Goal: Transaction & Acquisition: Purchase product/service

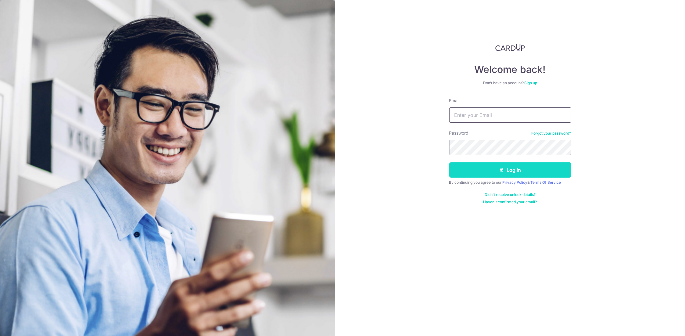
type input "junechong1108@gmail.com"
click at [515, 170] on button "Log in" at bounding box center [510, 169] width 122 height 15
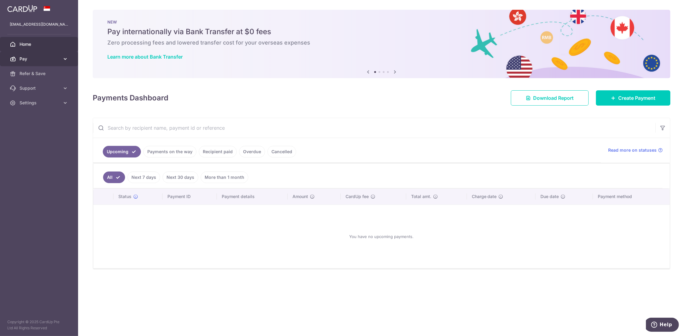
click at [30, 59] on span "Pay" at bounding box center [40, 59] width 40 height 6
click at [31, 72] on span "Payments" at bounding box center [40, 73] width 40 height 6
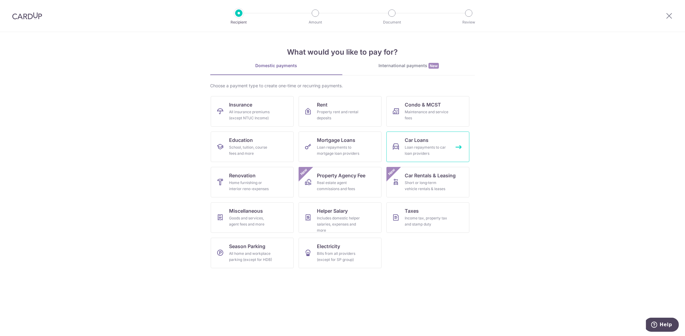
click at [426, 148] on div "Loan repayments to car loan providers" at bounding box center [427, 150] width 44 height 12
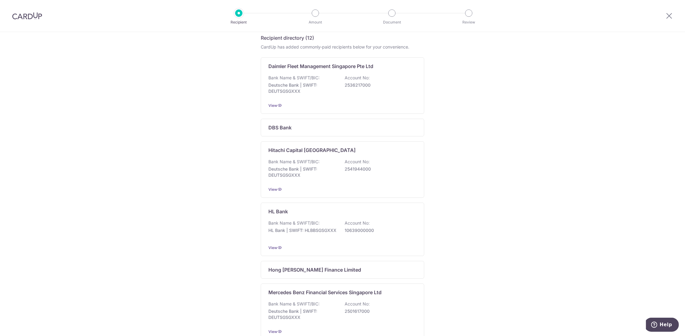
scroll to position [183, 0]
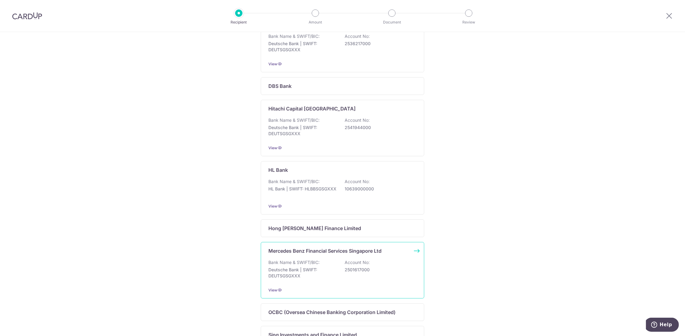
click at [399, 259] on div "Mercedes Benz Financial Services Singapore Ltd Bank Name & SWIFT/BIC: Deutsche …" at bounding box center [342, 270] width 163 height 56
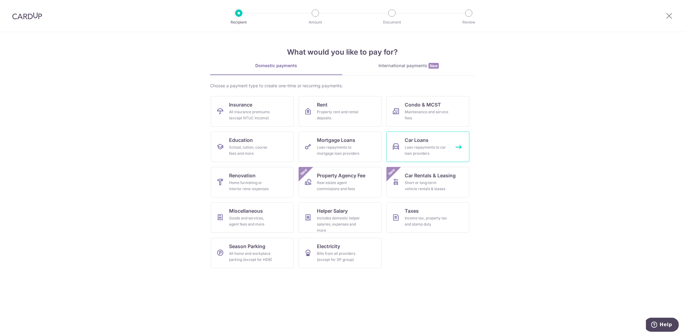
click at [443, 146] on div "Loan repayments to car loan providers" at bounding box center [427, 150] width 44 height 12
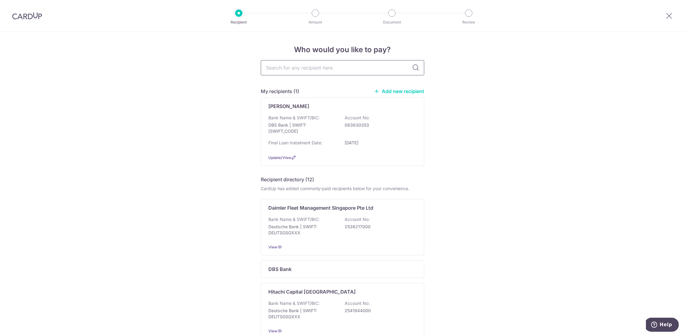
click at [288, 66] on input "text" at bounding box center [342, 67] width 163 height 15
type input "Mercedes Bez Financial Services Singapore"
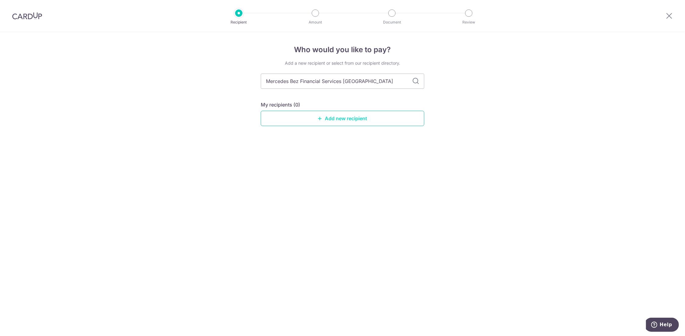
click at [345, 119] on link "Add new recipient" at bounding box center [342, 118] width 163 height 15
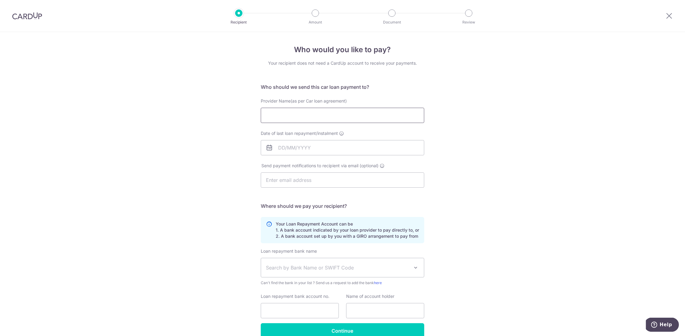
click at [288, 115] on input "Provider Name(as per Car loan agreement)" at bounding box center [342, 115] width 163 height 15
type input "Chong Siew Boey"
click at [269, 148] on icon at bounding box center [269, 147] width 7 height 7
click at [280, 147] on input "Date of last loan repayment/instalment" at bounding box center [342, 147] width 163 height 15
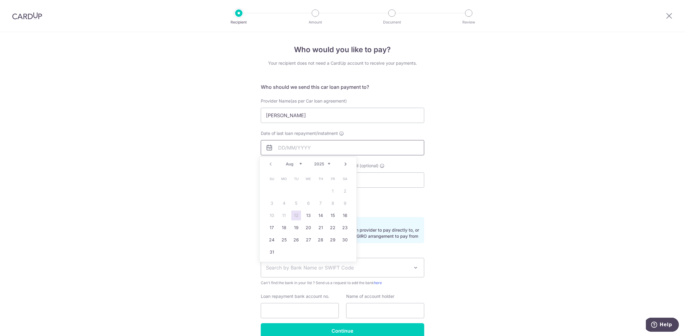
type input "[DATE]"
click at [509, 184] on div "Who would you like to pay? Your recipient does not need a CardUp account to rec…" at bounding box center [342, 199] width 685 height 335
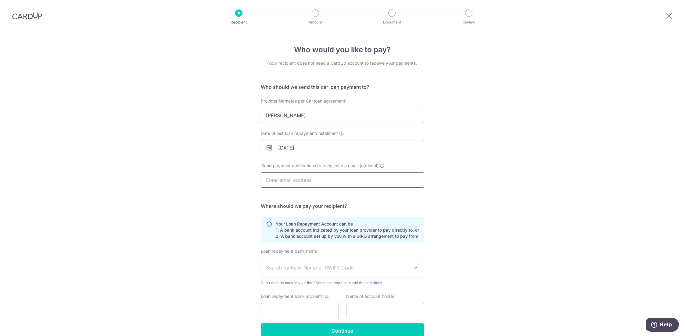
click at [274, 180] on input "text" at bounding box center [342, 179] width 163 height 15
type input "junechong1108@gmail.com"
type input "Chong Siew Boey"
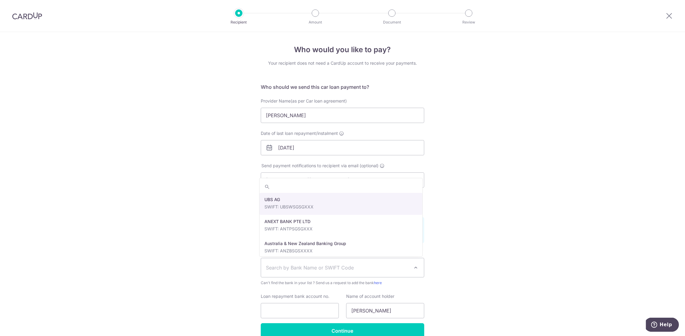
click at [414, 266] on span at bounding box center [415, 267] width 7 height 7
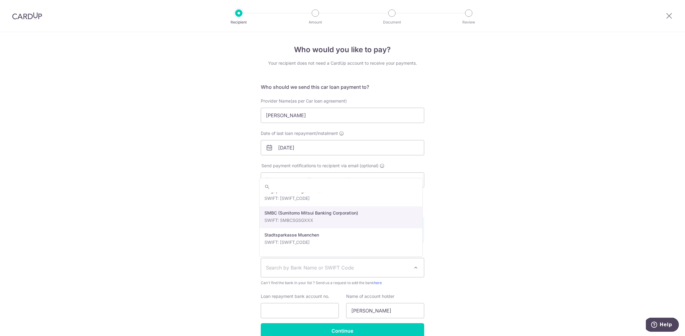
scroll to position [1220, 0]
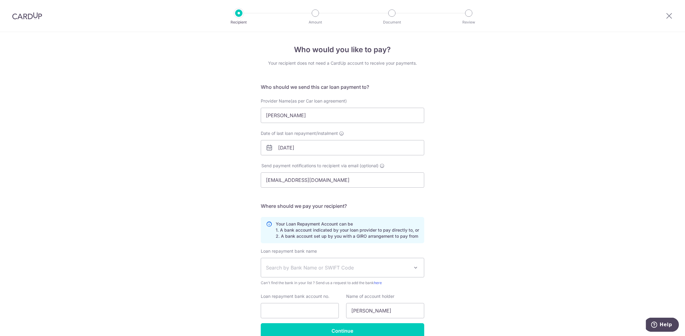
click at [652, 165] on div "Who would you like to pay? Your recipient does not need a CardUp account to rec…" at bounding box center [342, 199] width 685 height 335
click at [414, 267] on span at bounding box center [415, 267] width 7 height 7
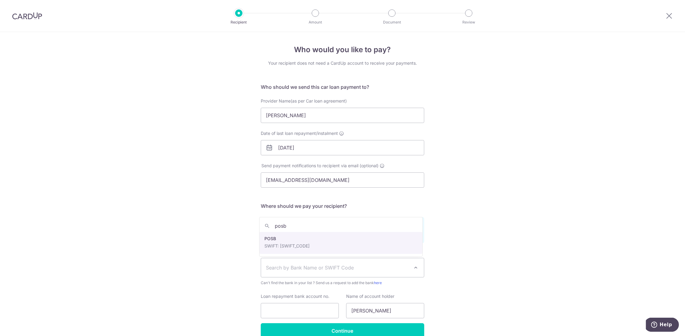
type input "posb"
select select "19"
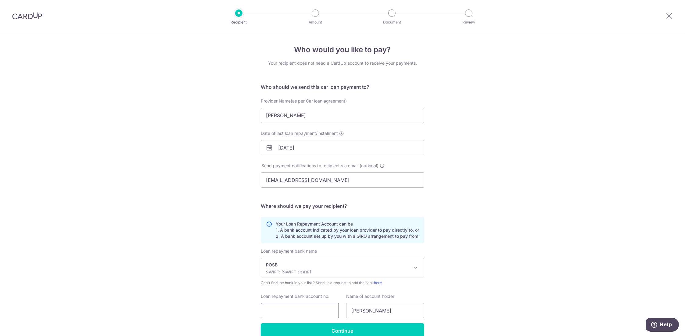
click at [299, 310] on input "Loan repayment bank account no." at bounding box center [300, 310] width 78 height 15
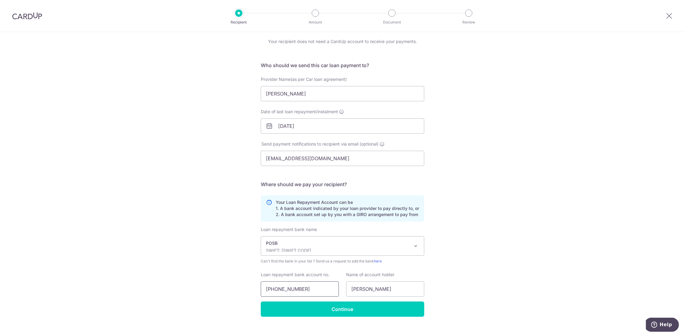
scroll to position [30, 0]
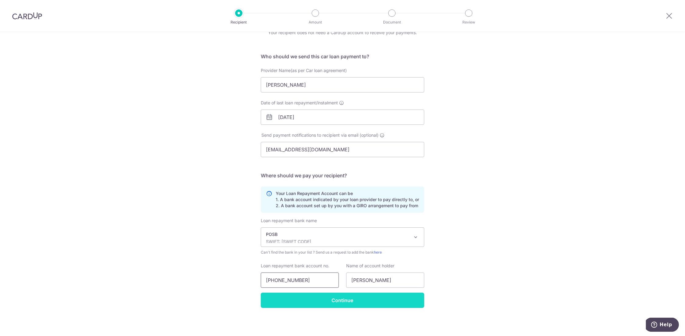
type input "083-63035-3"
click at [352, 302] on input "Continue" at bounding box center [342, 299] width 163 height 15
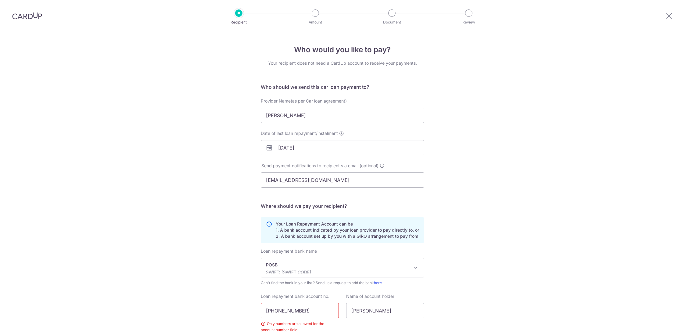
scroll to position [45, 0]
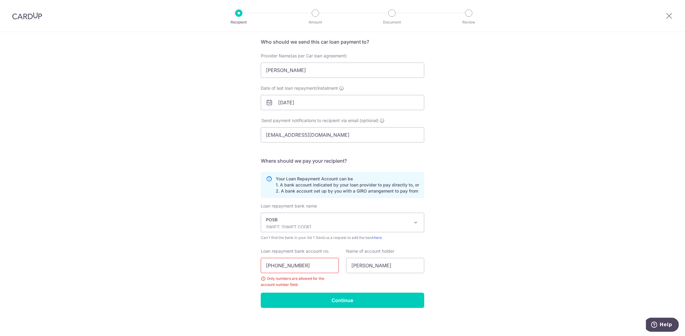
click at [306, 264] on input "083-63035-3" at bounding box center [300, 265] width 78 height 15
click at [291, 264] on input "083-63035-3" at bounding box center [300, 265] width 78 height 15
type input "083630353"
click at [354, 298] on input "Continue" at bounding box center [342, 299] width 163 height 15
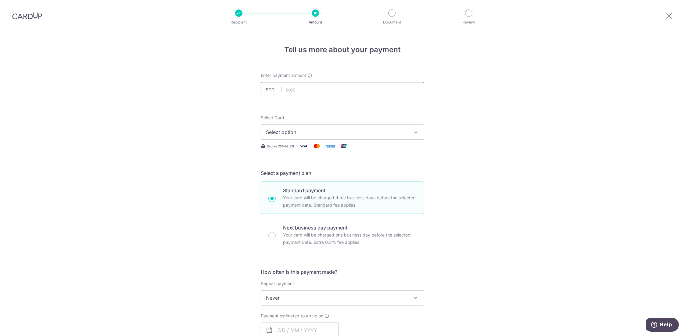
click at [280, 88] on input "text" at bounding box center [342, 89] width 163 height 15
type input "1,907.00"
click at [571, 115] on div "Tell us more about your payment Enter payment amount SGD 1,907.00 1907.00 Recip…" at bounding box center [342, 308] width 685 height 552
click at [416, 131] on icon "button" at bounding box center [416, 132] width 6 height 6
click at [295, 175] on span "**** 1681" at bounding box center [292, 175] width 22 height 7
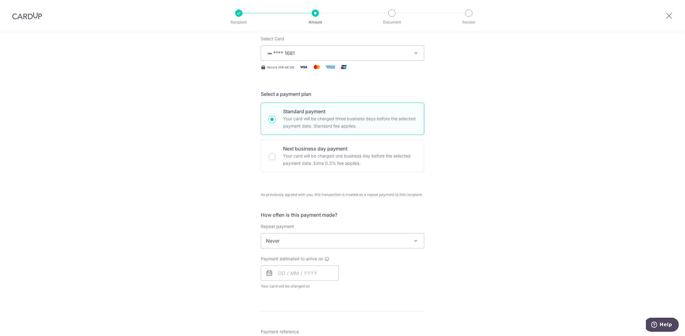
scroll to position [91, 0]
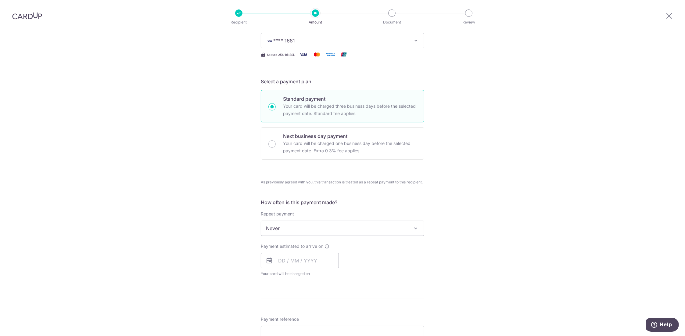
click at [413, 225] on span at bounding box center [415, 227] width 7 height 7
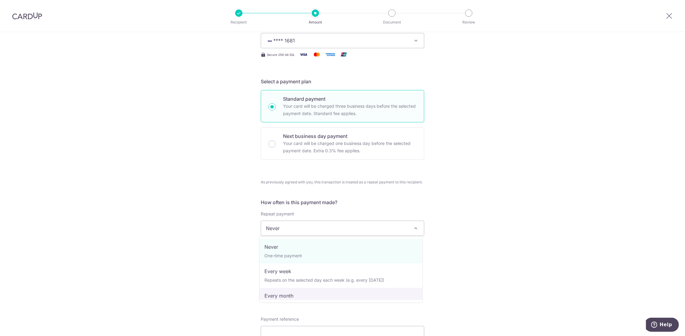
select select "3"
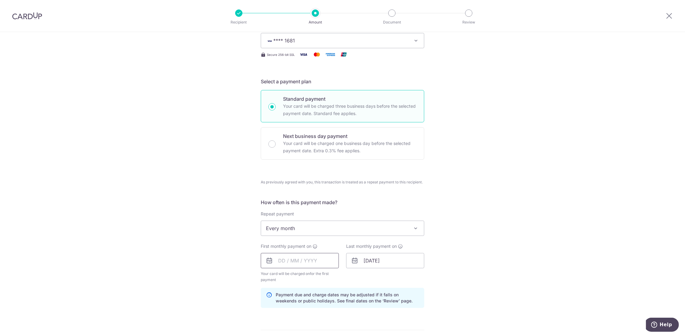
click at [277, 259] on input "text" at bounding box center [300, 260] width 78 height 15
click at [267, 260] on icon at bounding box center [269, 260] width 7 height 7
click at [282, 258] on input "text" at bounding box center [300, 260] width 78 height 15
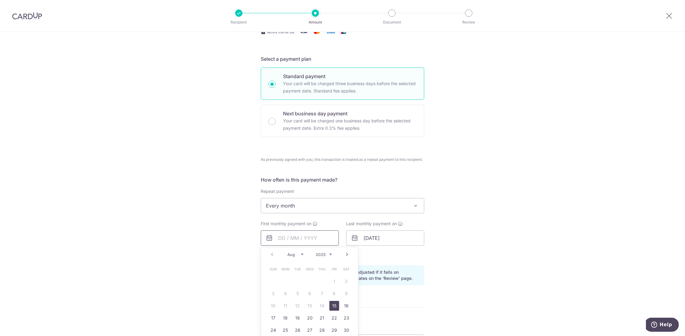
scroll to position [122, 0]
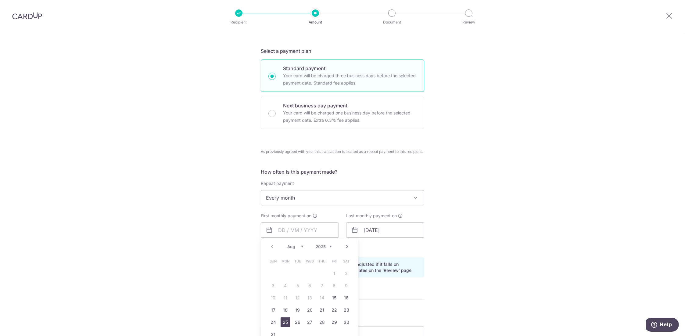
click at [285, 322] on link "25" at bounding box center [286, 322] width 10 height 10
type input "[DATE]"
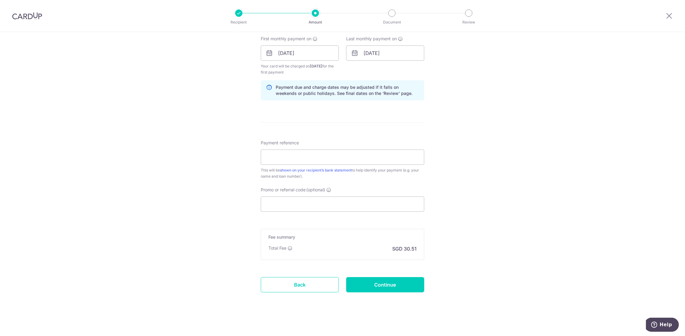
scroll to position [277, 0]
click at [387, 280] on input "Continue" at bounding box center [385, 284] width 78 height 15
type input "Create Schedule"
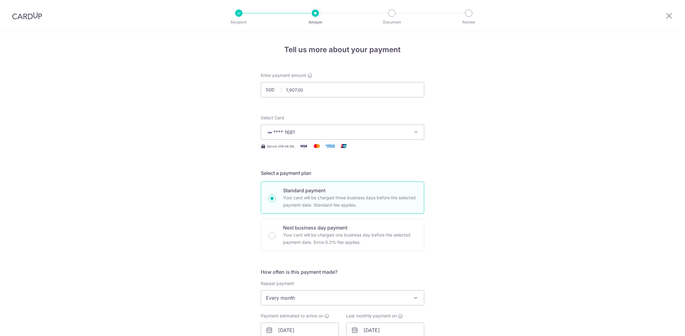
scroll to position [255, 0]
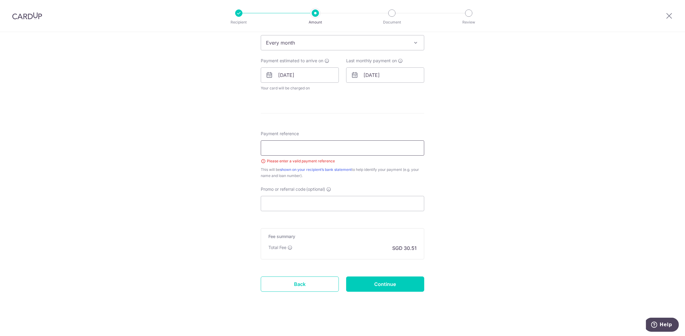
click at [279, 145] on input "Payment reference" at bounding box center [342, 147] width 163 height 15
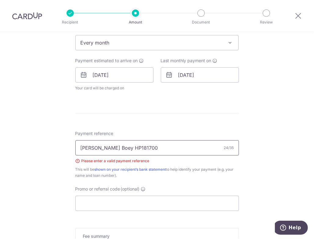
type input "[PERSON_NAME] Boey HP181700"
click at [293, 193] on div "Tell us more about your payment Enter payment amount SGD 1,907.00 1907.00 Selec…" at bounding box center [157, 57] width 314 height 560
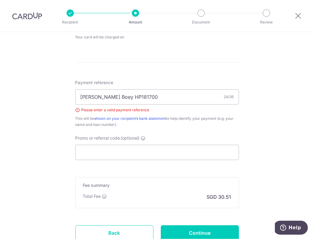
scroll to position [346, 0]
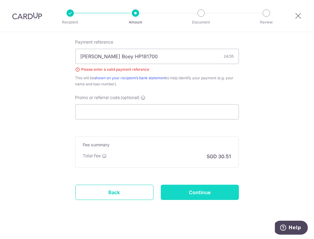
click at [202, 188] on input "Continue" at bounding box center [200, 192] width 78 height 15
type input "Create Schedule"
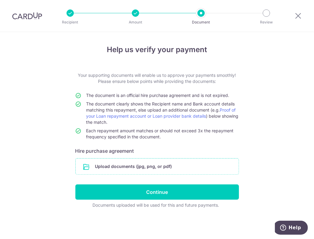
click at [137, 167] on input "file" at bounding box center [157, 167] width 163 height 16
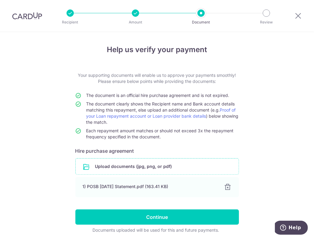
click at [155, 168] on input "file" at bounding box center [157, 167] width 163 height 16
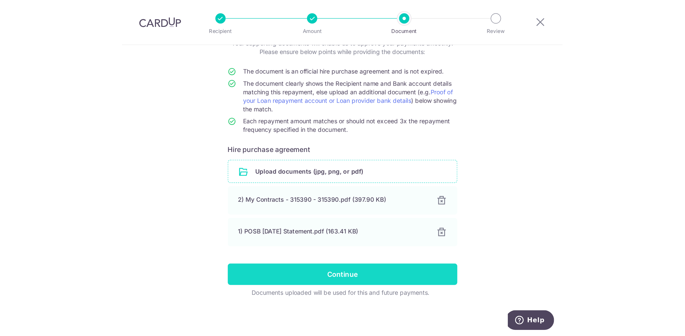
scroll to position [45, 0]
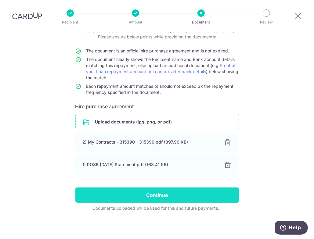
click at [155, 194] on input "Continue" at bounding box center [156, 195] width 163 height 15
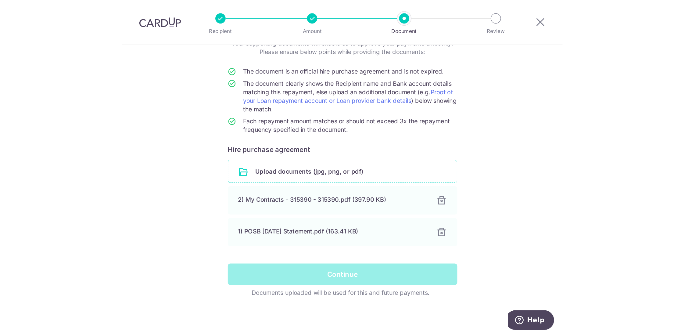
scroll to position [0, 0]
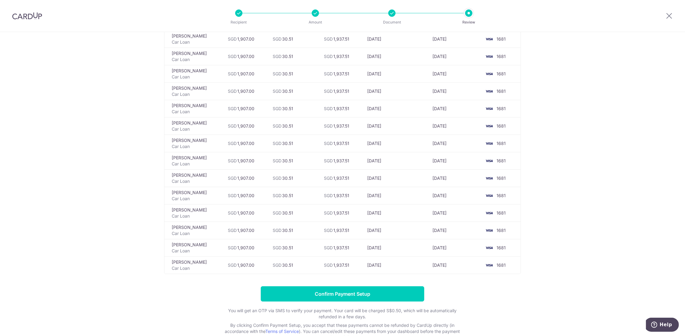
scroll to position [854, 0]
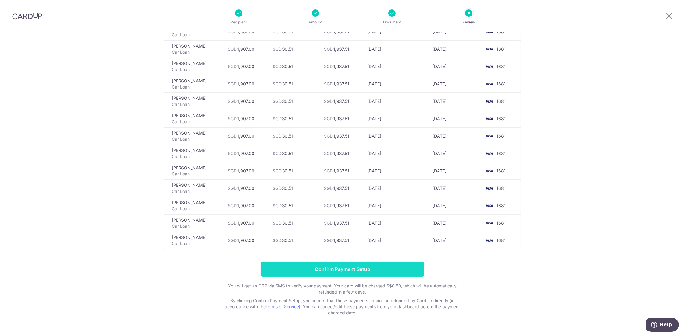
click at [357, 261] on input "Confirm Payment Setup" at bounding box center [342, 268] width 163 height 15
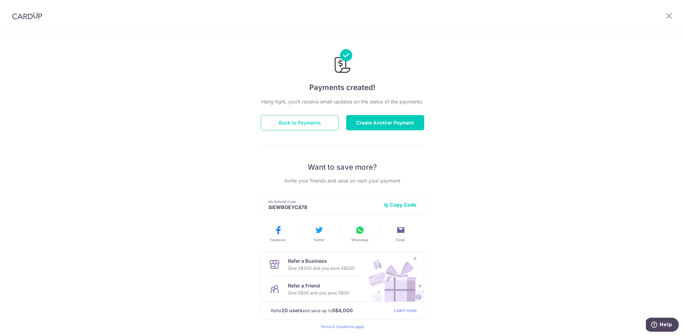
click at [300, 121] on button "Back to Payments" at bounding box center [300, 122] width 78 height 15
